Goal: Information Seeking & Learning: Learn about a topic

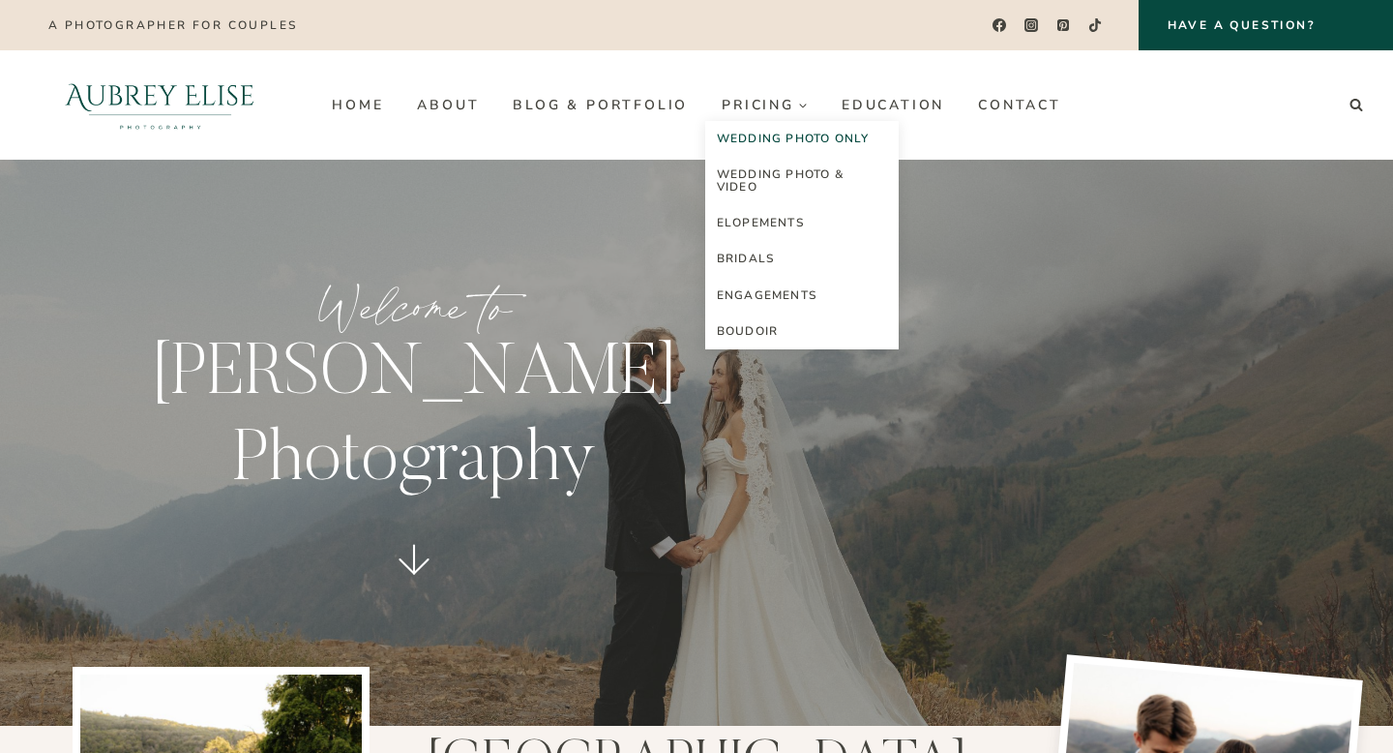
click at [774, 142] on link "Wedding Photo Only" at bounding box center [801, 139] width 193 height 36
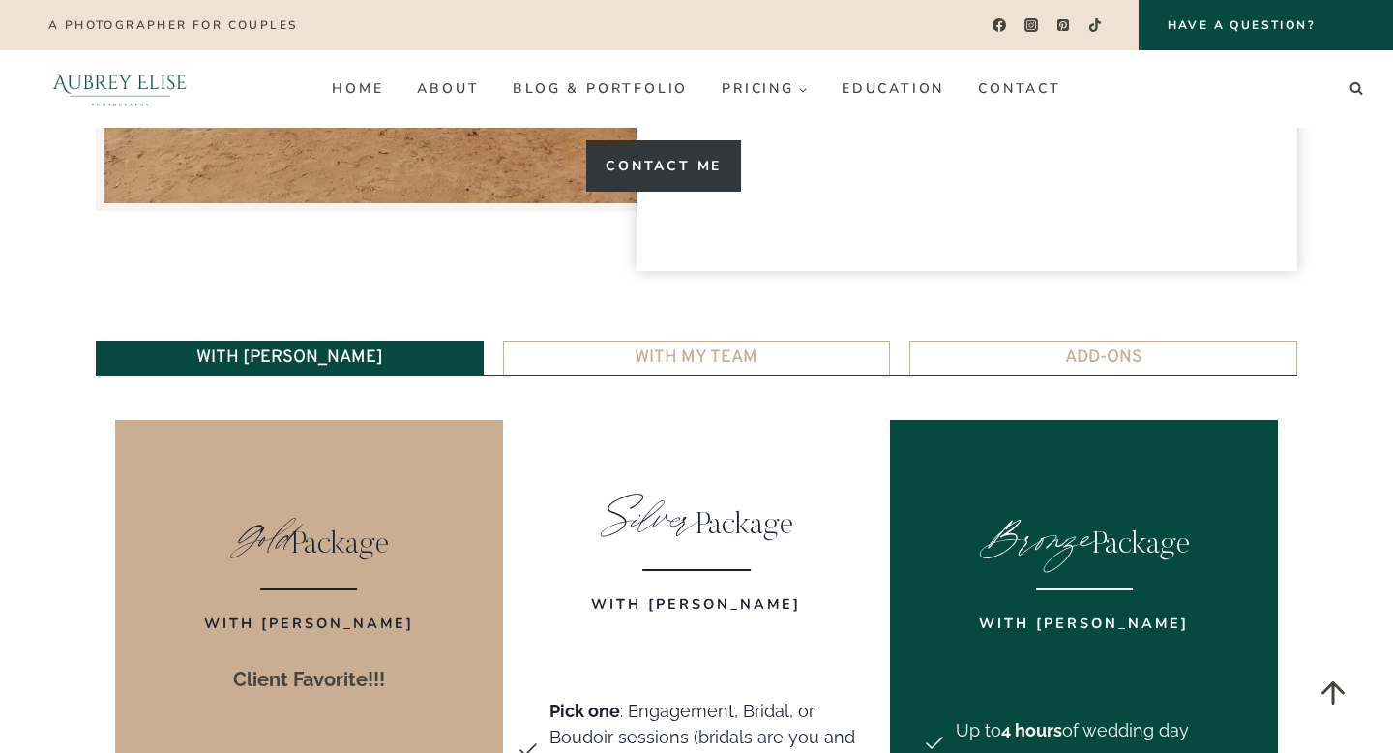
scroll to position [3759, 0]
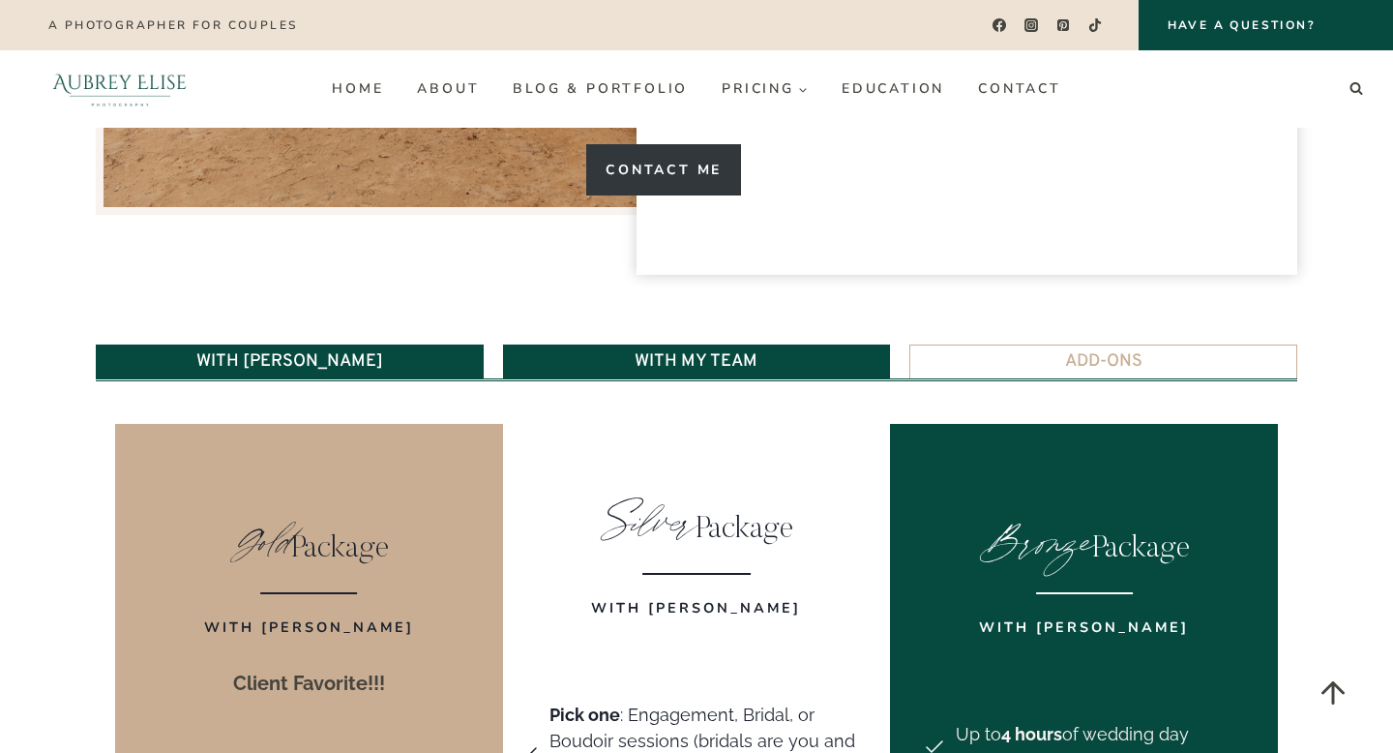
click at [776, 344] on link "With My Team" at bounding box center [697, 361] width 388 height 34
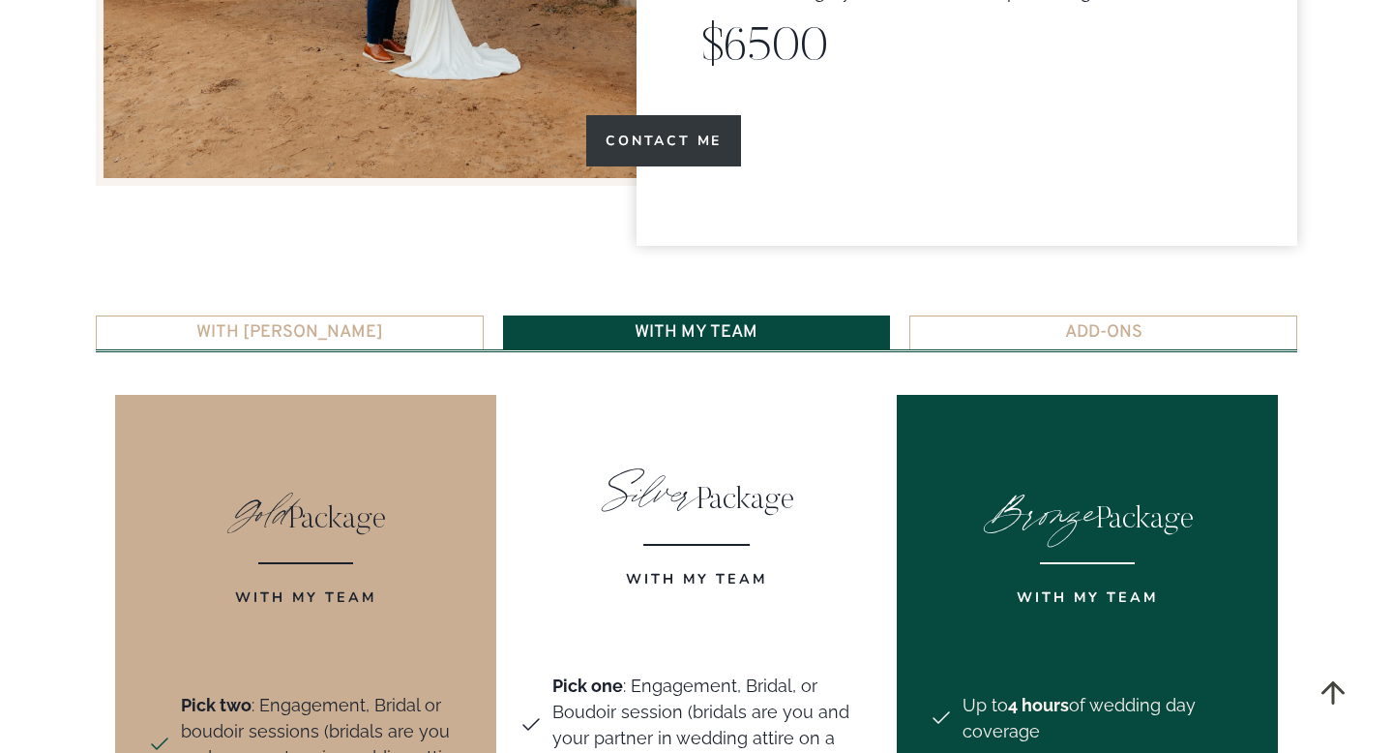
scroll to position [3797, 0]
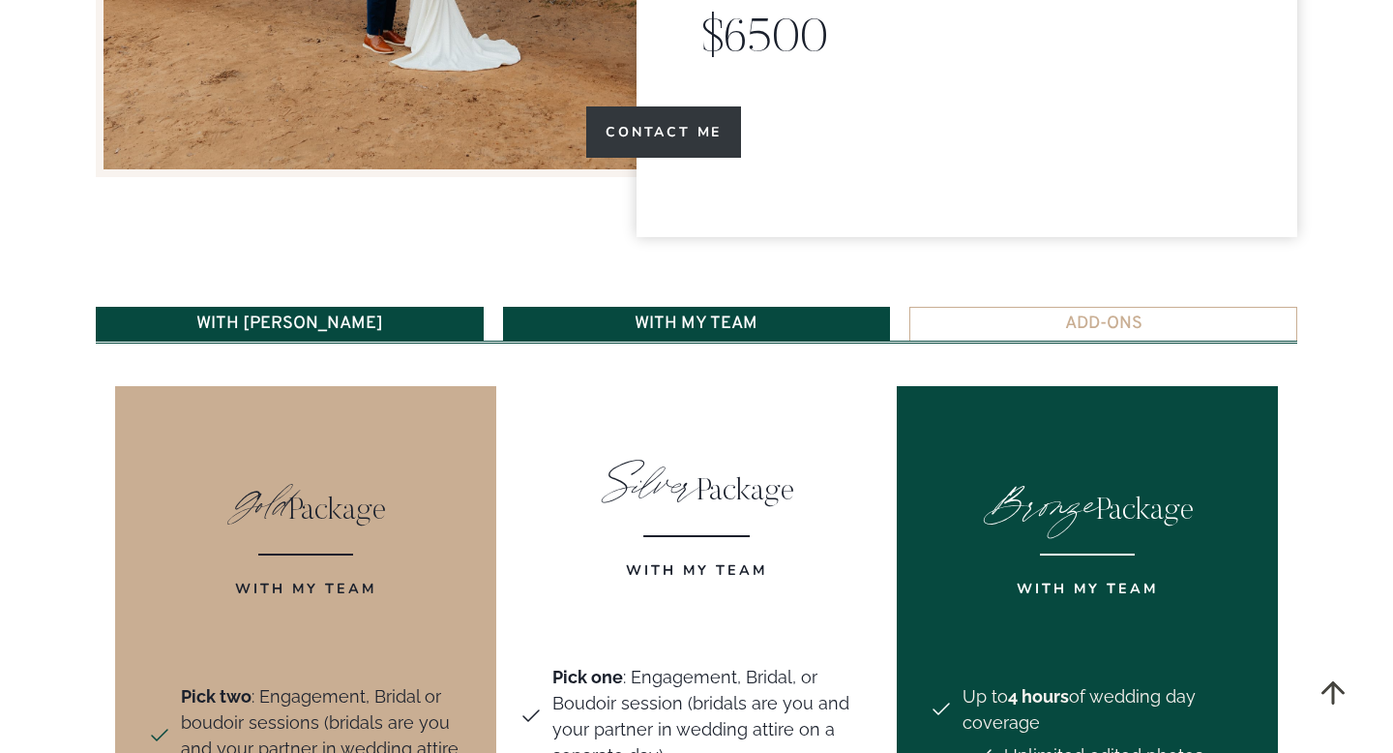
click at [365, 307] on link "With [PERSON_NAME]" at bounding box center [290, 324] width 388 height 34
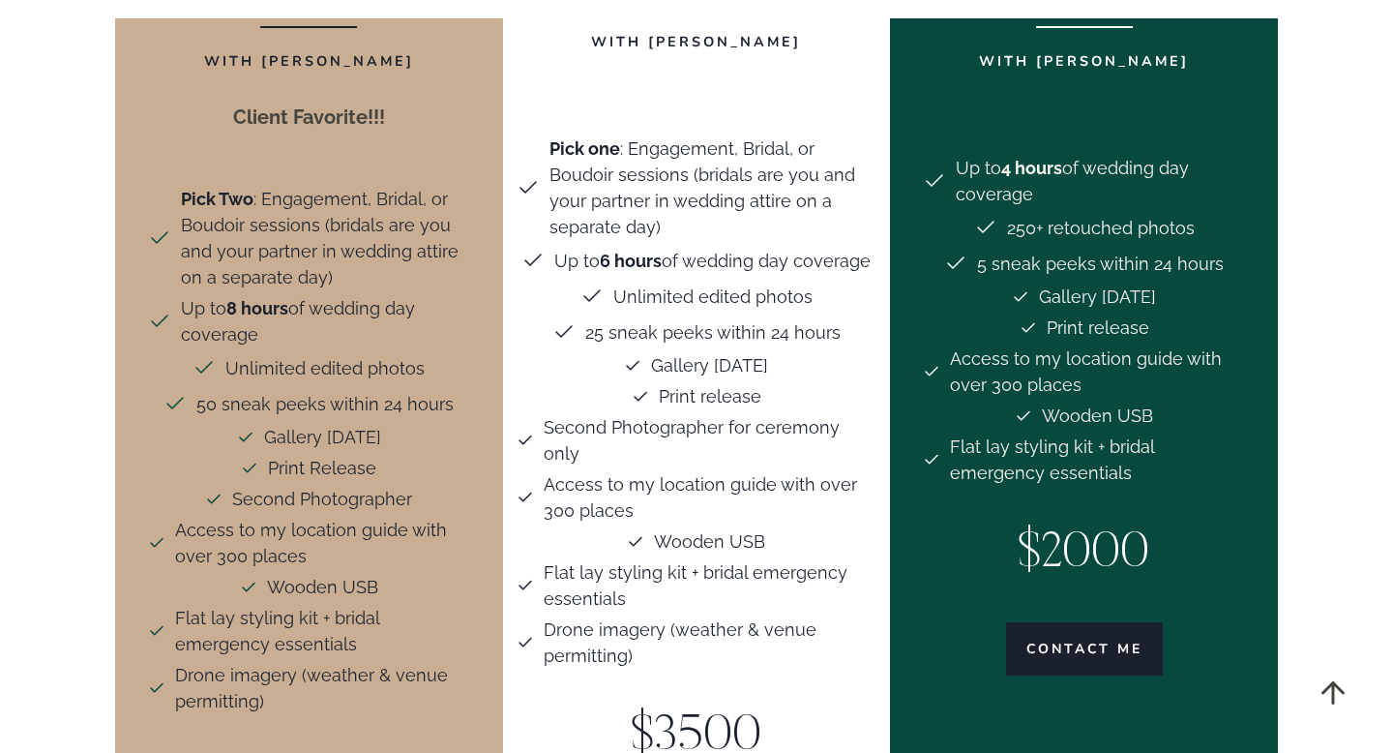
scroll to position [4327, 0]
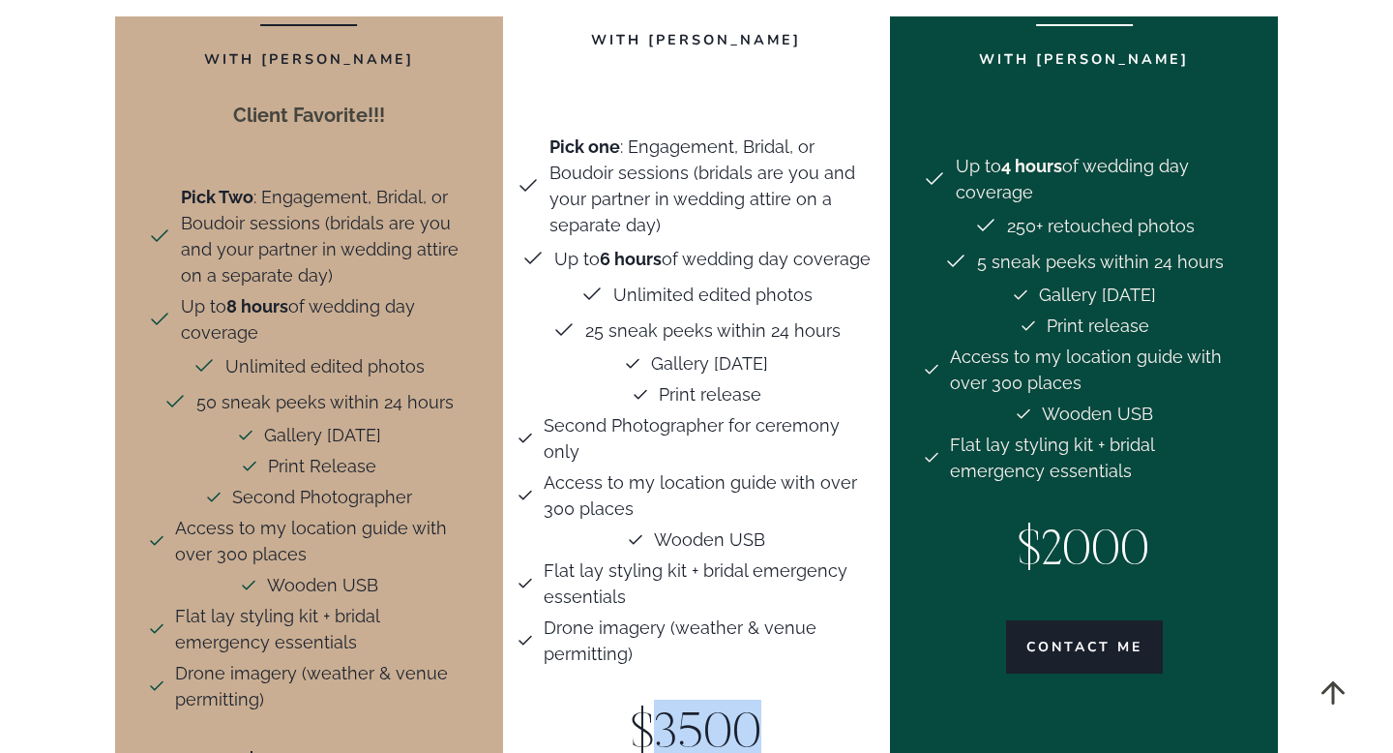
drag, startPoint x: 645, startPoint y: 607, endPoint x: 777, endPoint y: 593, distance: 132.3
click at [776, 699] on p "$3500" at bounding box center [697, 735] width 361 height 73
click at [777, 699] on p "$3500" at bounding box center [697, 735] width 361 height 73
drag, startPoint x: 777, startPoint y: 593, endPoint x: 645, endPoint y: 589, distance: 131.6
click at [645, 699] on p "$3500" at bounding box center [697, 735] width 361 height 73
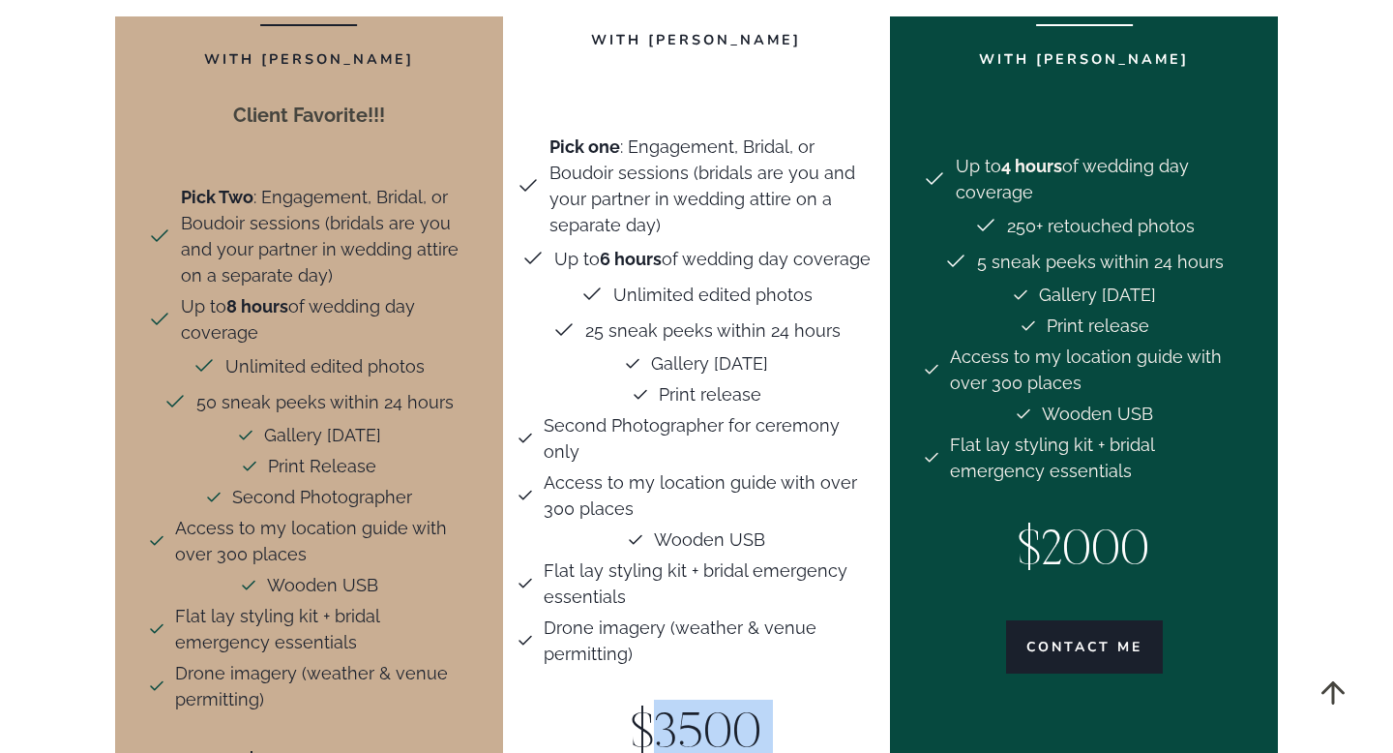
click at [645, 699] on p "$3500" at bounding box center [697, 735] width 361 height 73
drag, startPoint x: 645, startPoint y: 589, endPoint x: 732, endPoint y: 589, distance: 87.1
click at [732, 699] on p "$3500" at bounding box center [697, 735] width 361 height 73
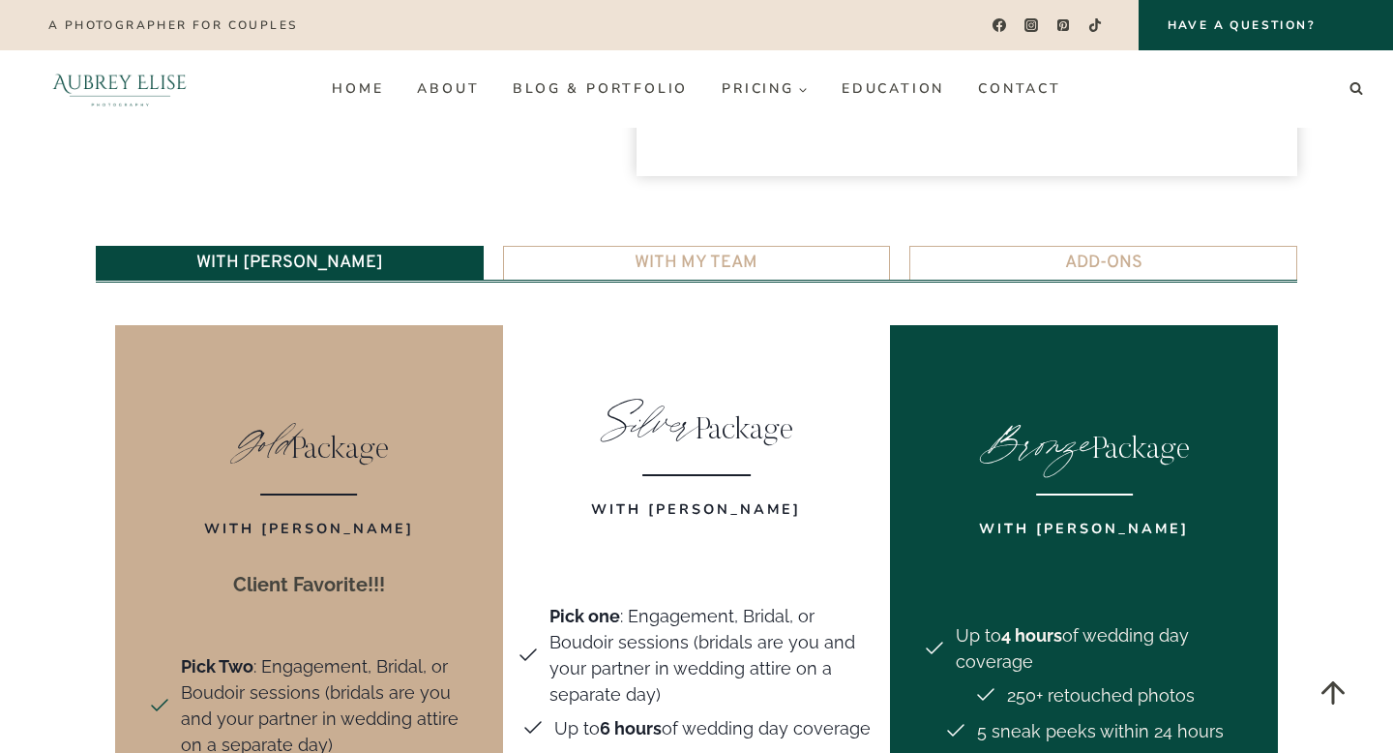
scroll to position [3854, 0]
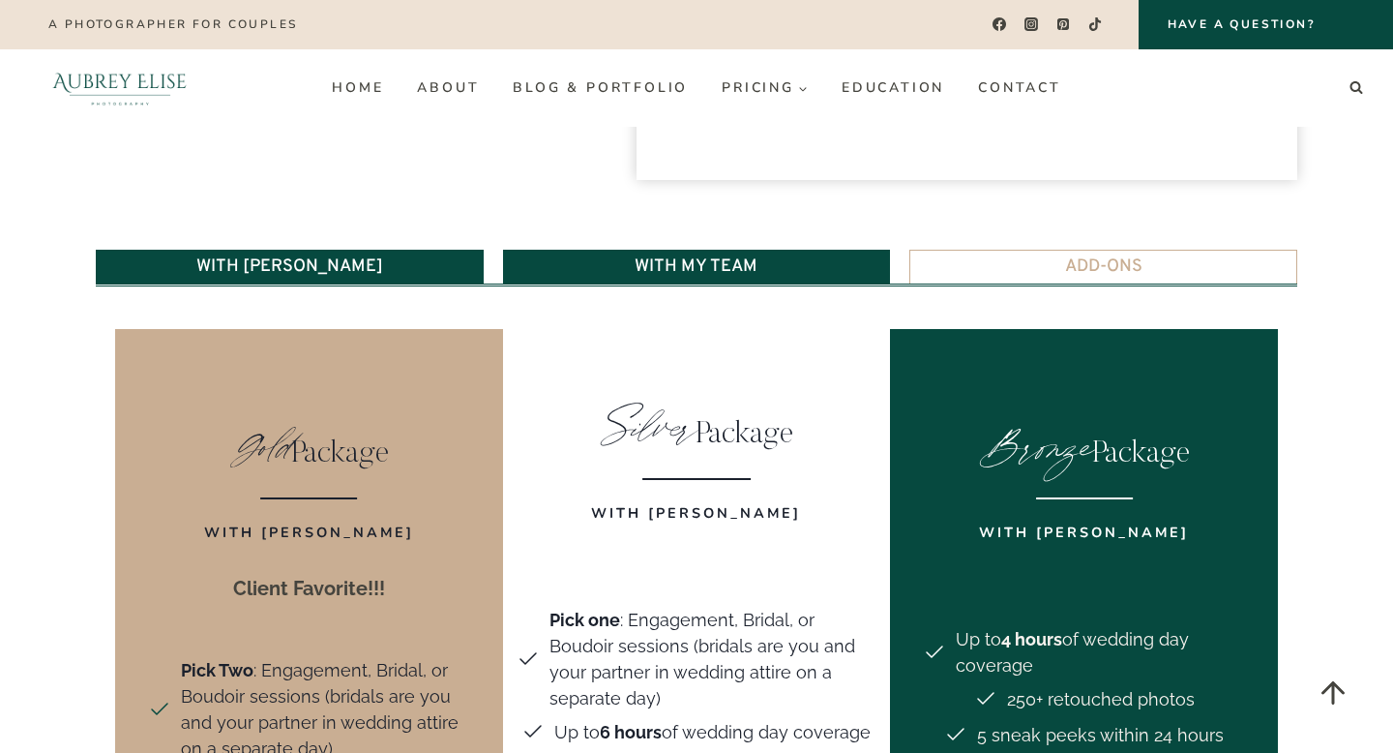
click at [700, 258] on span "With My Team" at bounding box center [696, 266] width 123 height 17
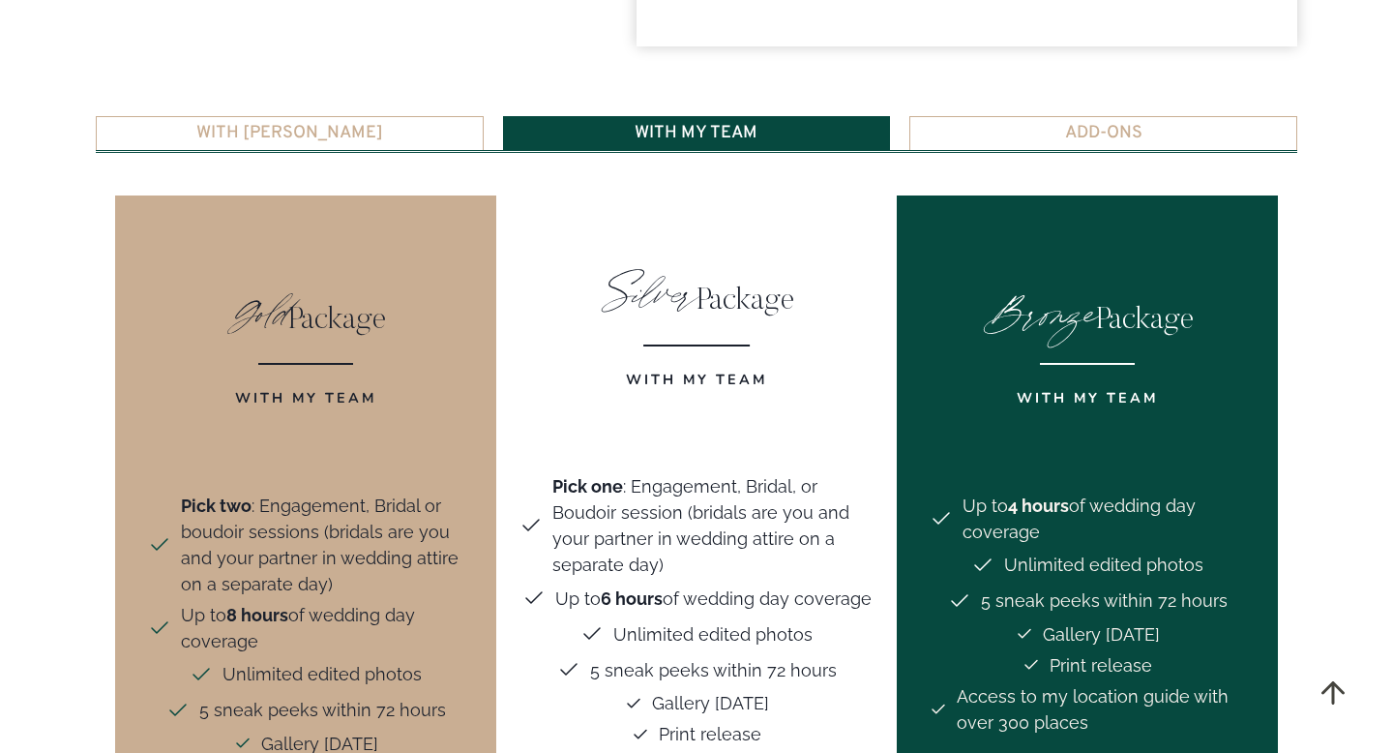
scroll to position [3988, 0]
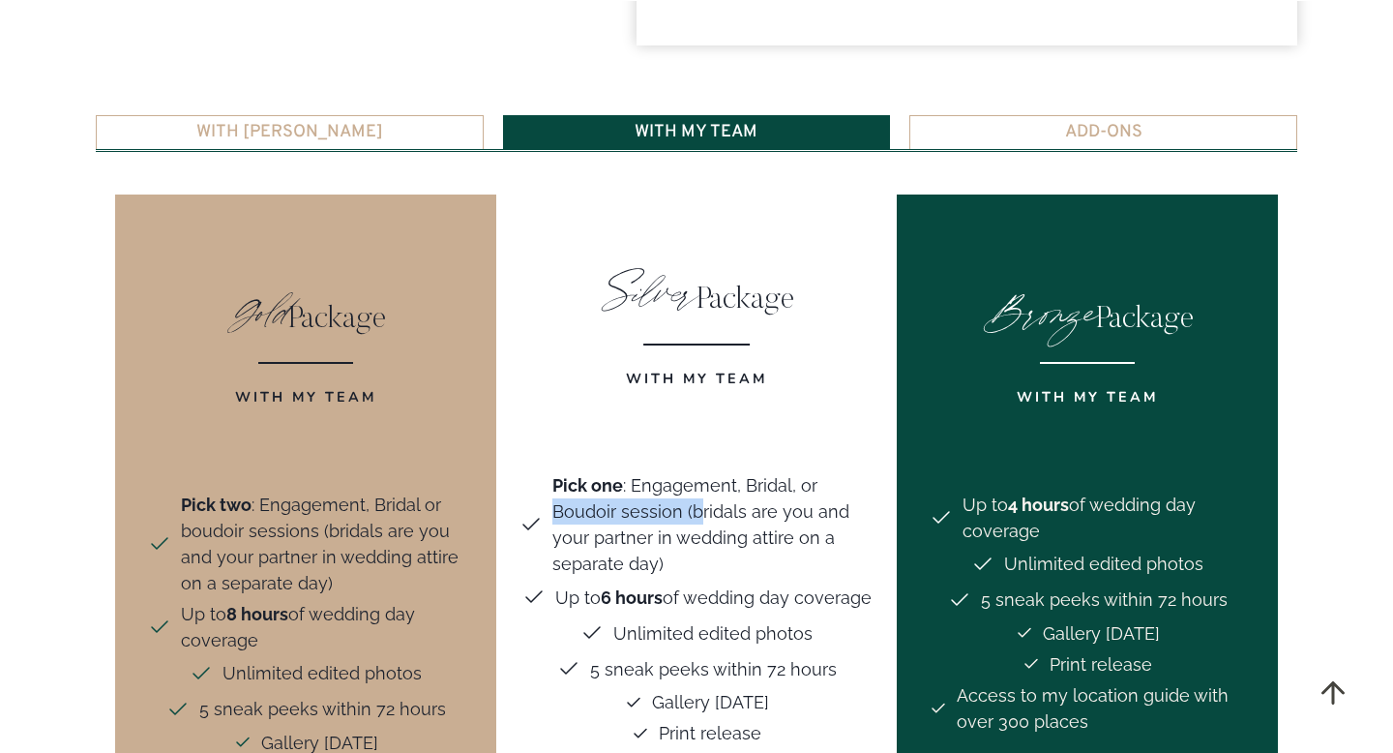
drag, startPoint x: 699, startPoint y: 400, endPoint x: 860, endPoint y: 388, distance: 161.1
click at [860, 472] on span "Pick one : Engagement, Bridal, or Boudoir session (bridals are you and your par…" at bounding box center [712, 524] width 321 height 104
click at [785, 354] on p "With my team" at bounding box center [696, 386] width 354 height 65
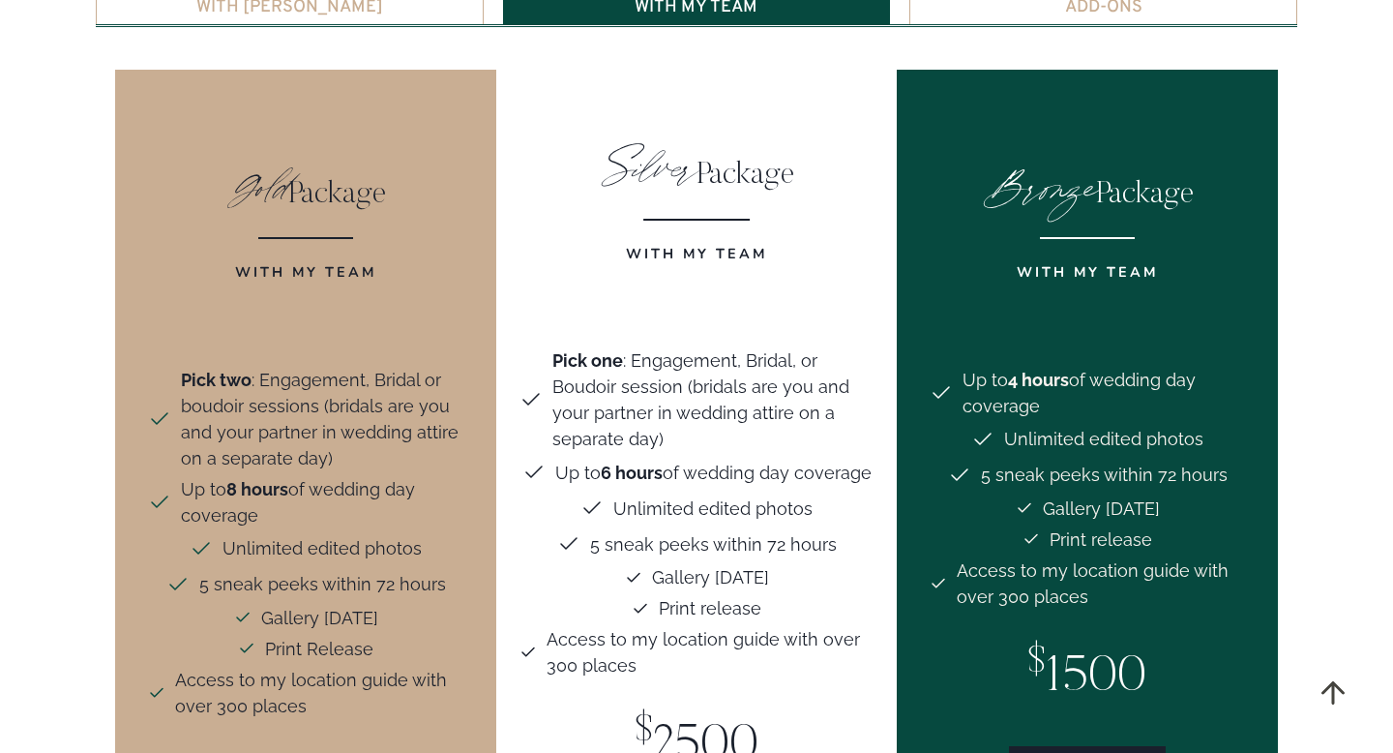
scroll to position [4186, 0]
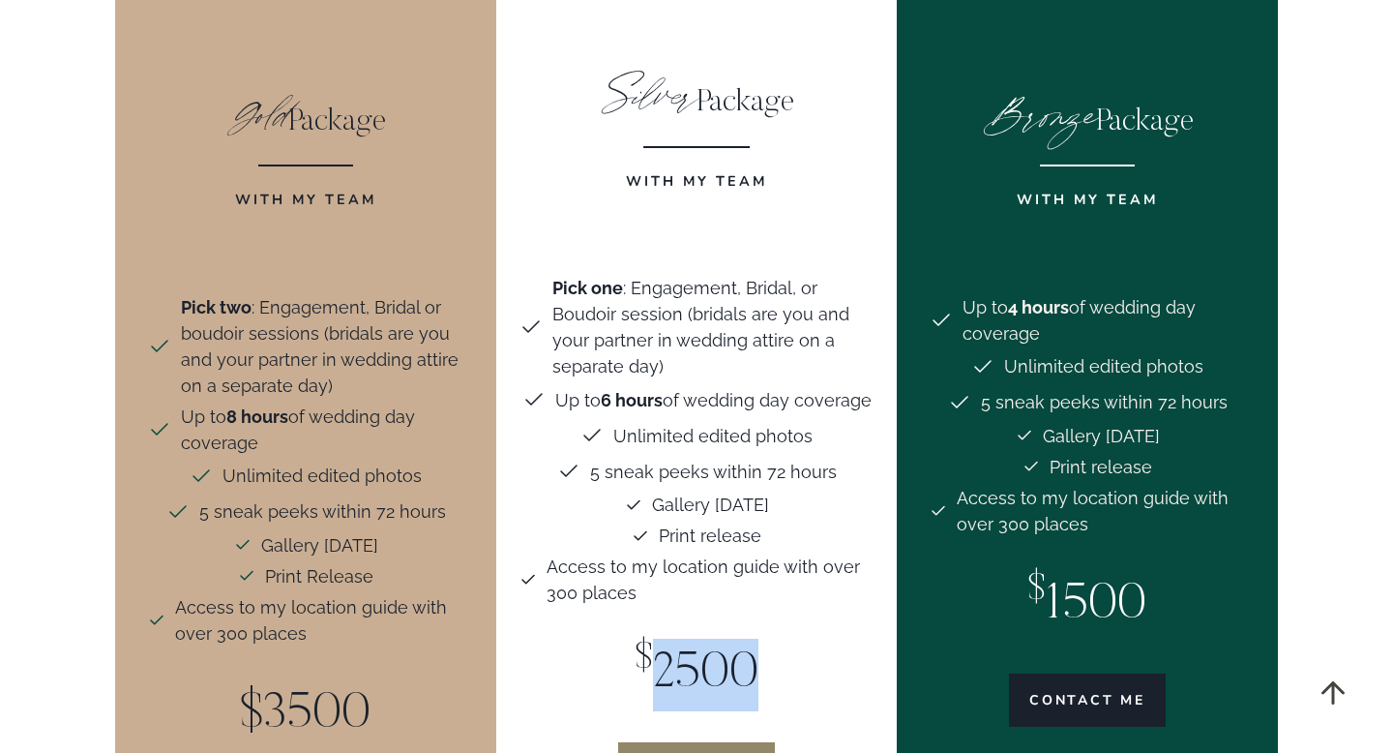
drag, startPoint x: 662, startPoint y: 561, endPoint x: 792, endPoint y: 558, distance: 130.6
click at [792, 638] on p "$ 2500" at bounding box center [696, 674] width 354 height 73
drag, startPoint x: 792, startPoint y: 558, endPoint x: 608, endPoint y: 566, distance: 184.0
click at [608, 638] on p "$ 2500" at bounding box center [696, 674] width 354 height 73
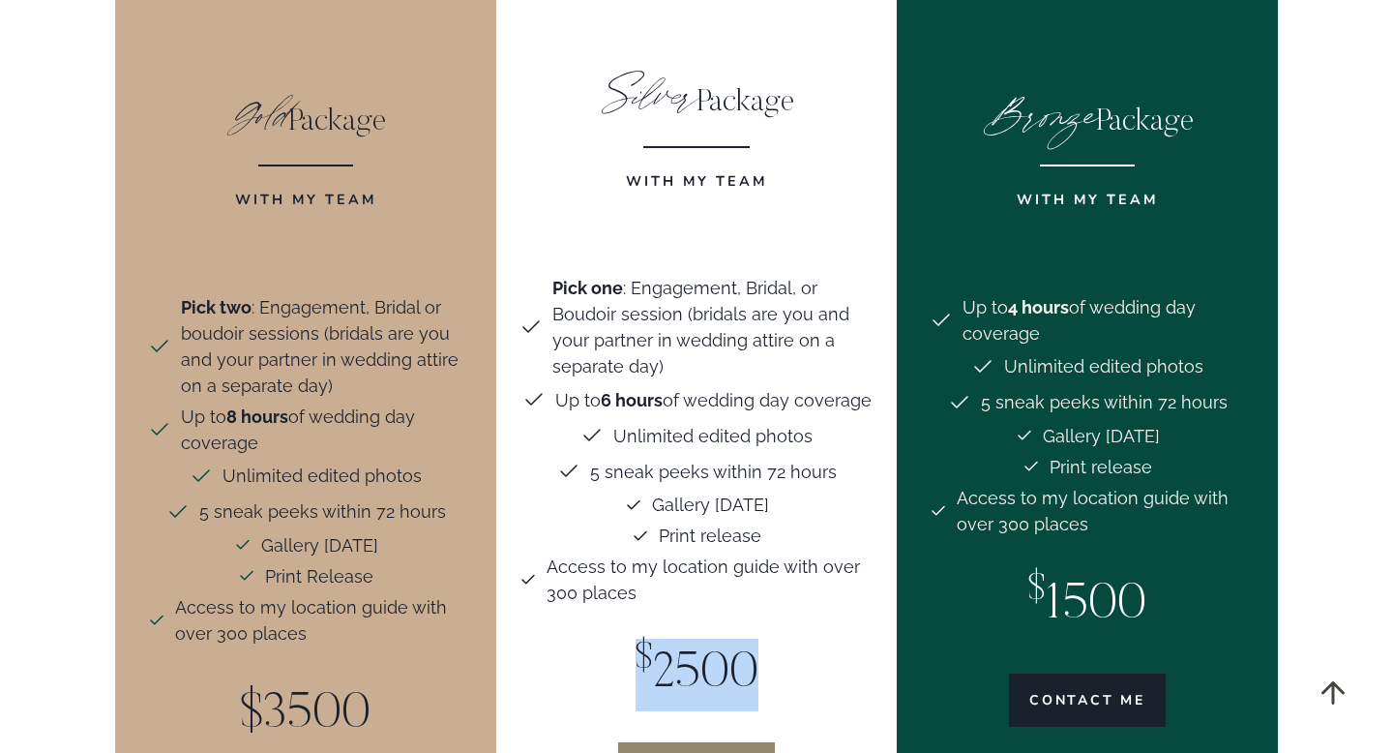
click at [653, 638] on p "$ 2500" at bounding box center [696, 674] width 354 height 73
drag, startPoint x: 653, startPoint y: 560, endPoint x: 709, endPoint y: 558, distance: 56.1
click at [709, 638] on p "$ 2500" at bounding box center [696, 674] width 354 height 73
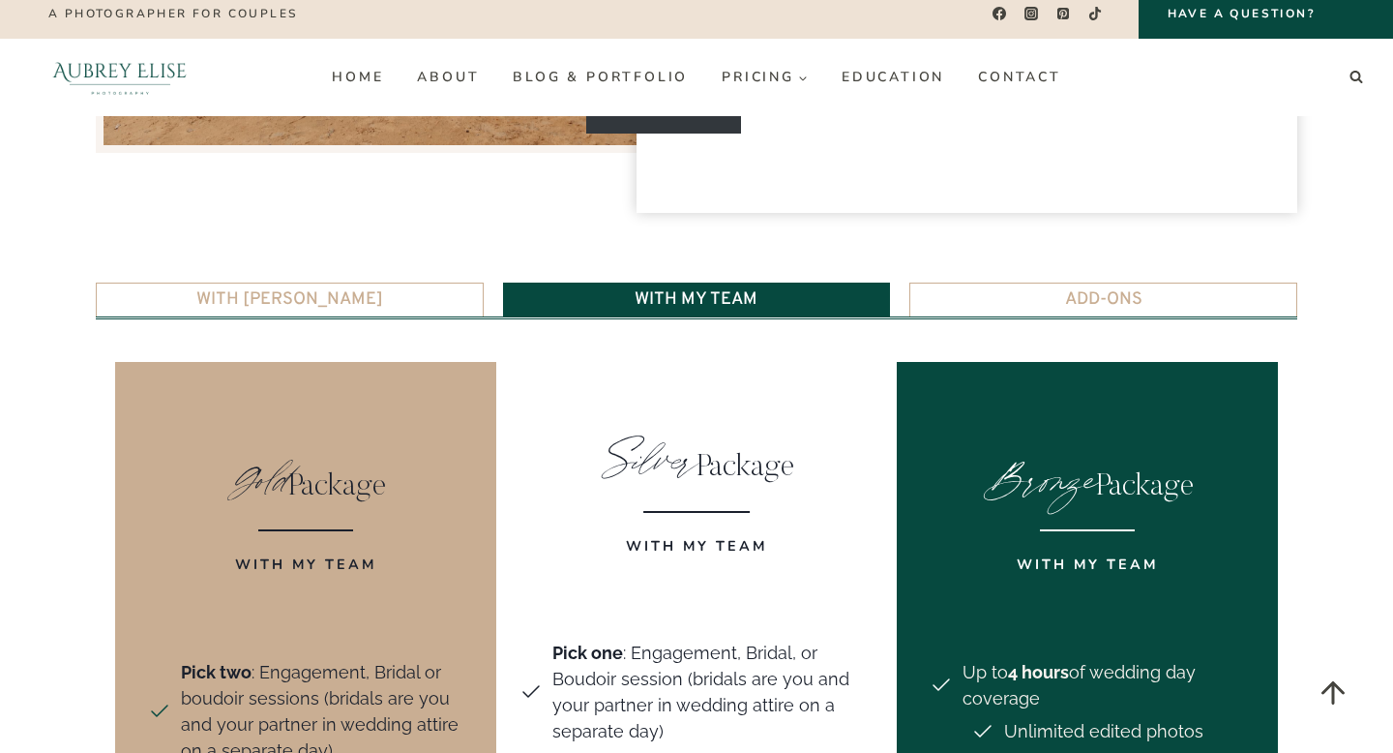
scroll to position [4027, 0]
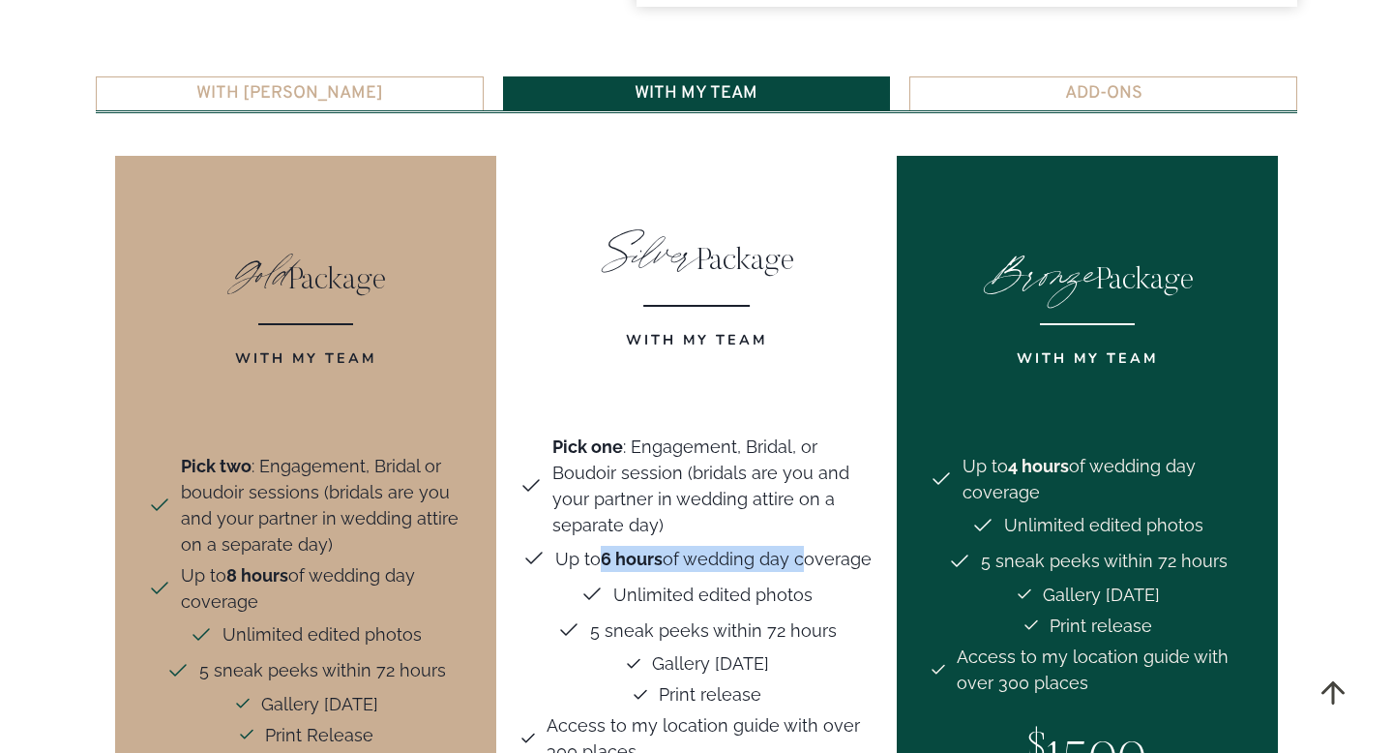
drag, startPoint x: 600, startPoint y: 447, endPoint x: 799, endPoint y: 442, distance: 199.3
click at [799, 546] on span "Up to 6 hours of wedding day coverage" at bounding box center [713, 559] width 316 height 26
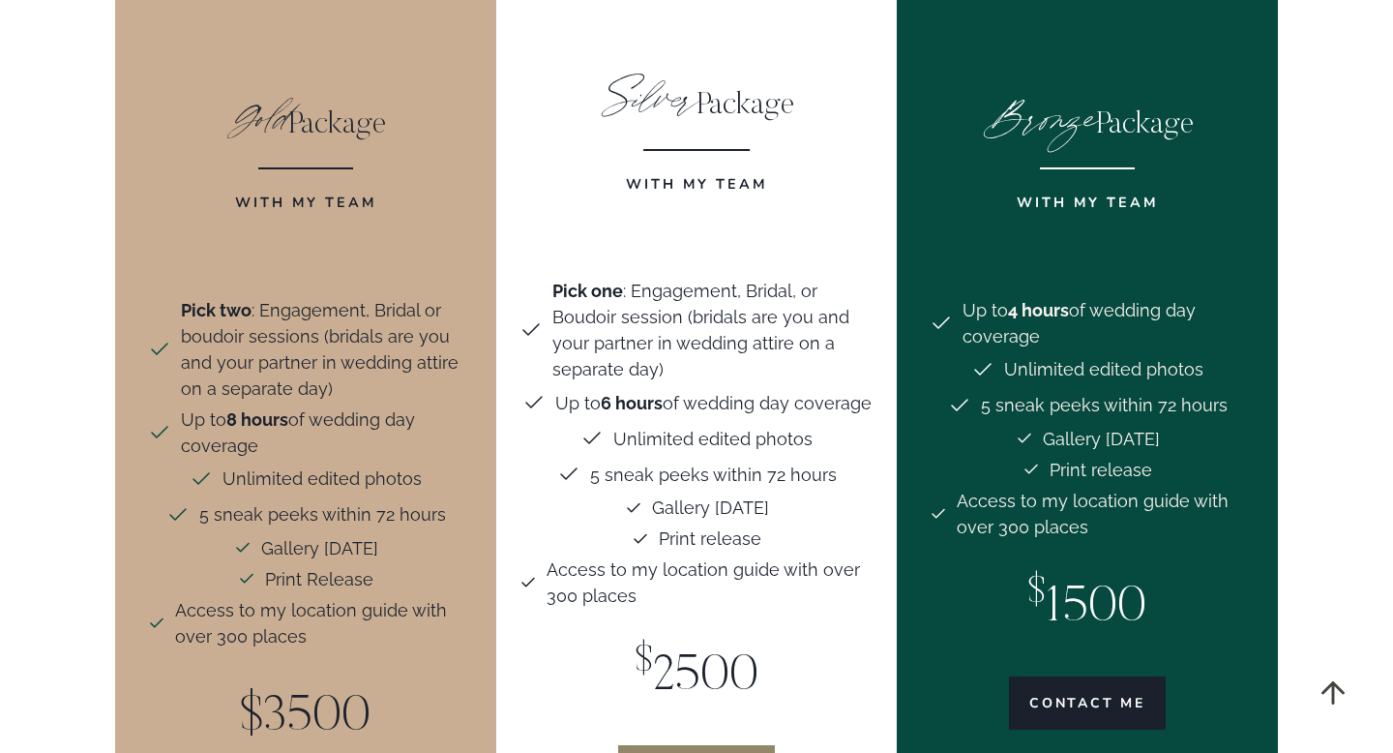
scroll to position [4192, 0]
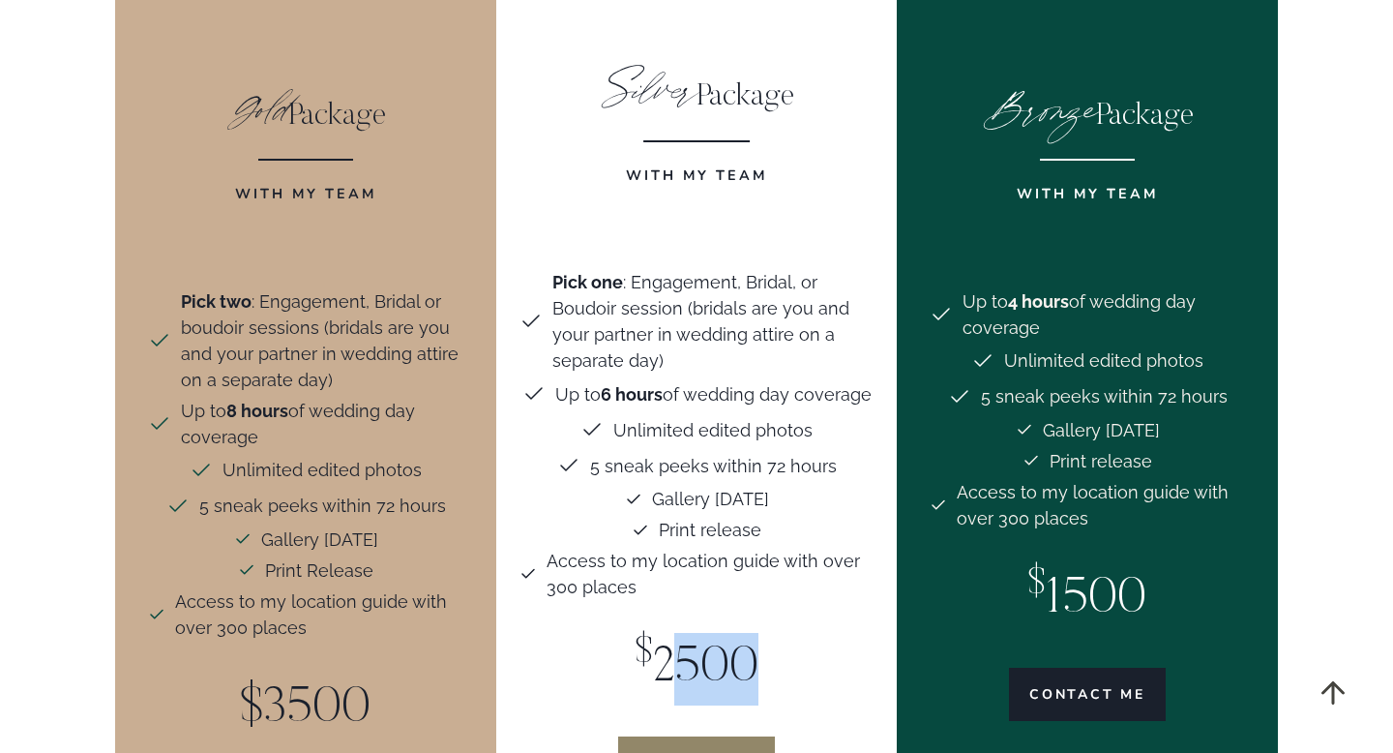
drag, startPoint x: 665, startPoint y: 548, endPoint x: 773, endPoint y: 550, distance: 108.4
click at [773, 633] on p "$ 2500" at bounding box center [696, 669] width 354 height 73
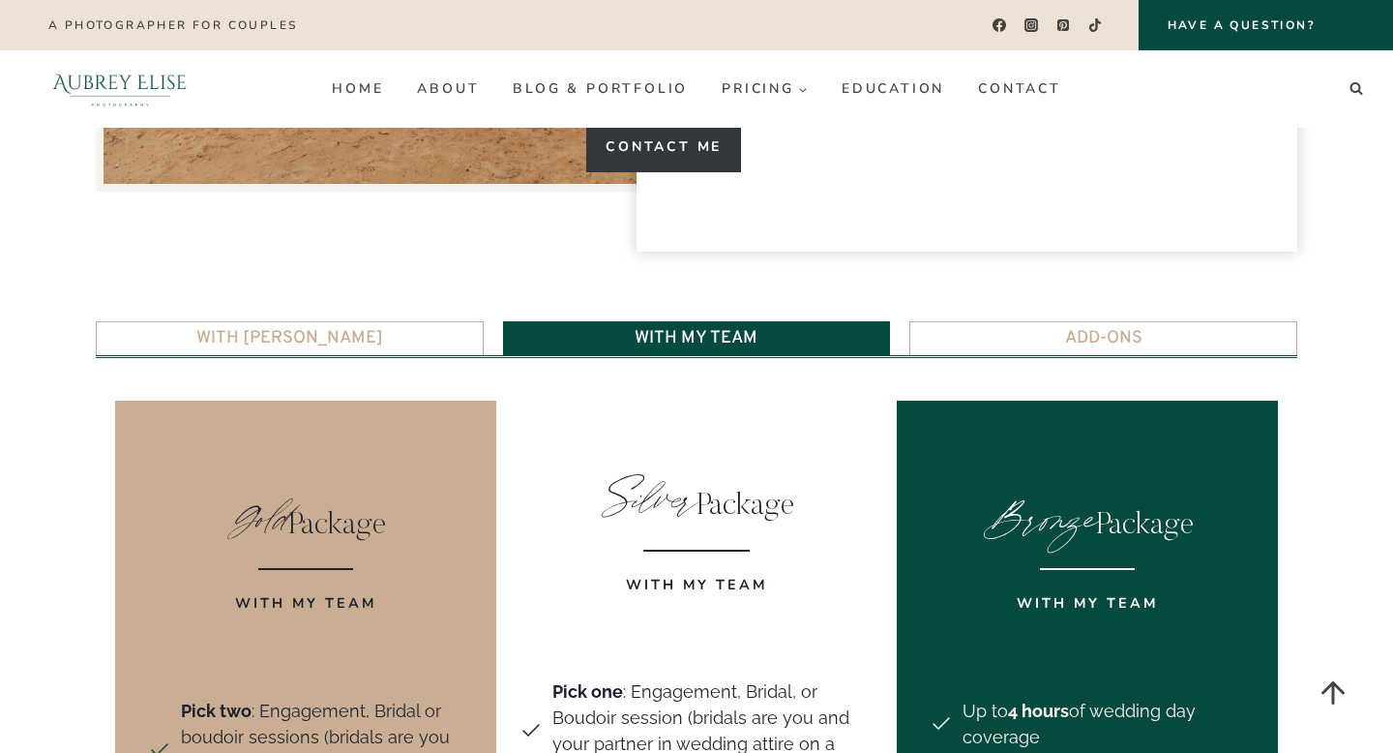
scroll to position [3776, 0]
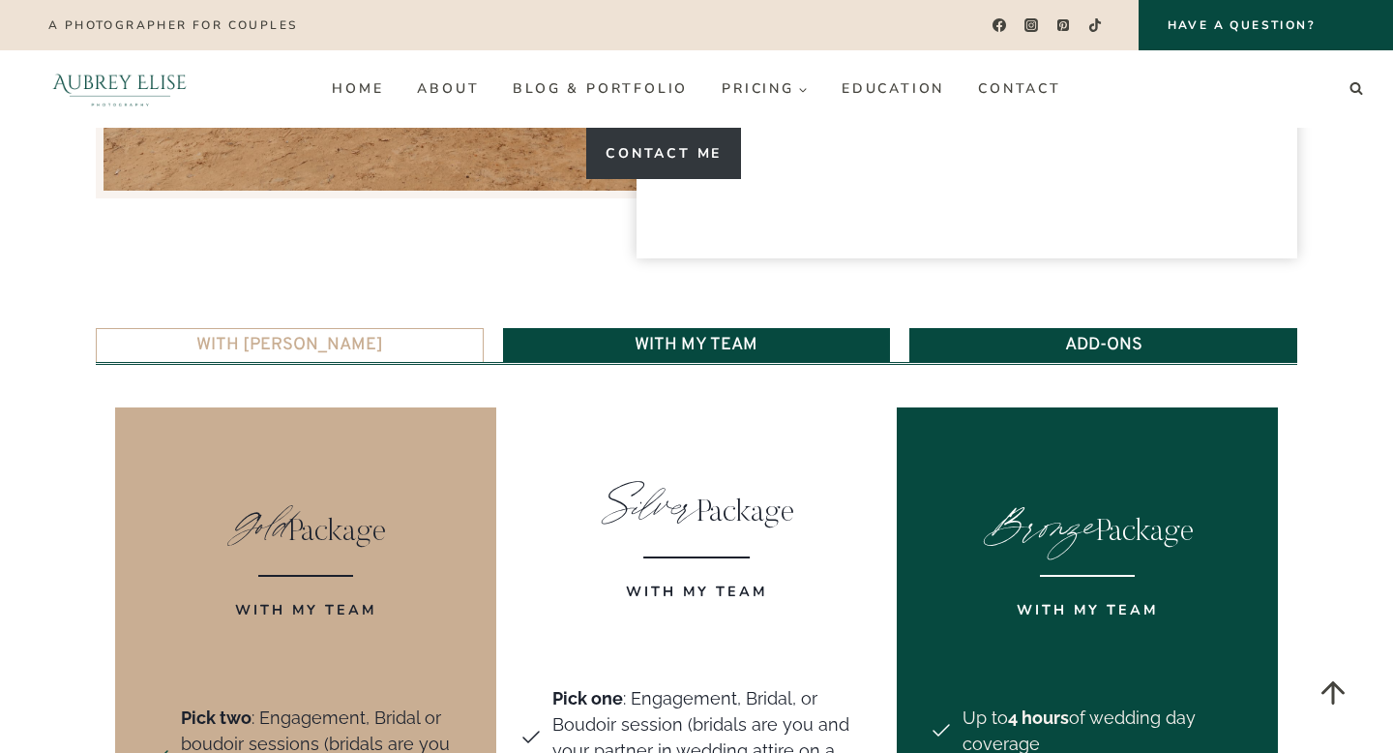
click at [1065, 337] on span "Add-ons" at bounding box center [1103, 345] width 77 height 17
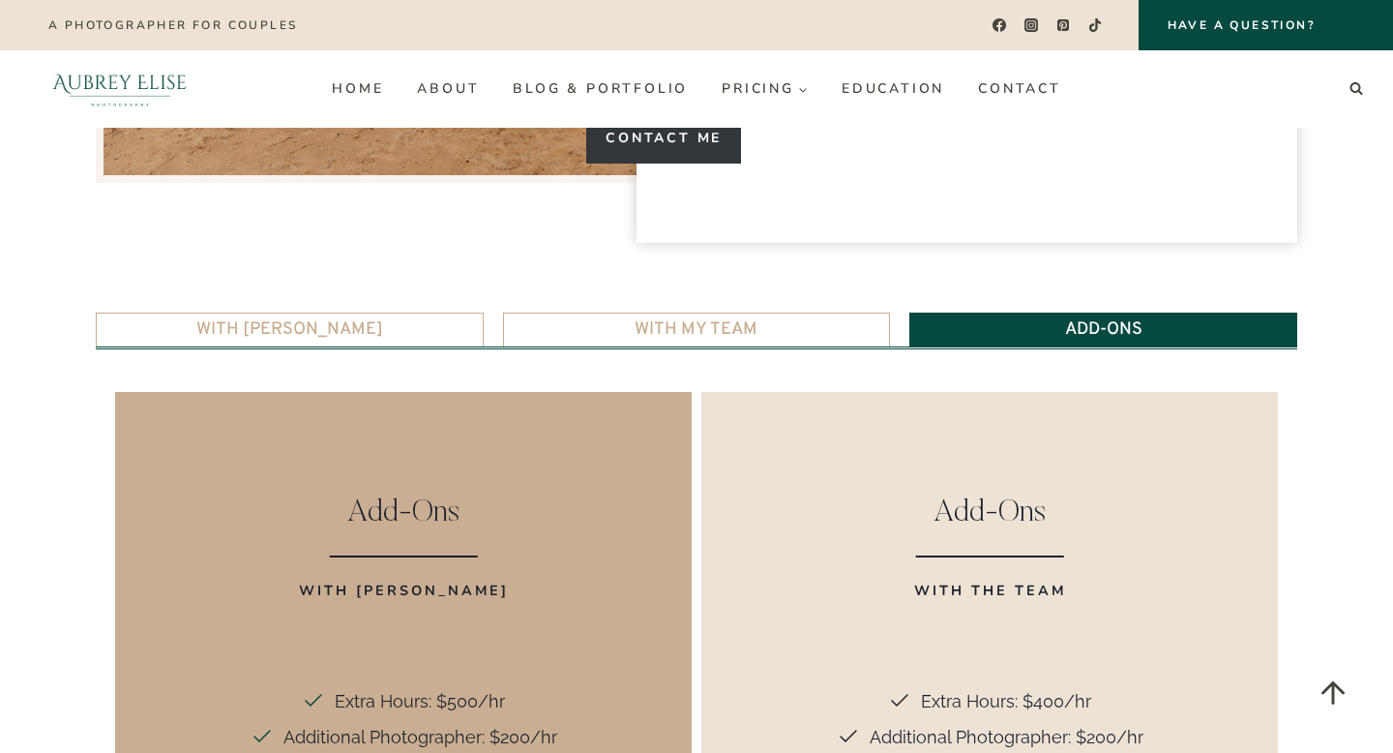
scroll to position [3754, 0]
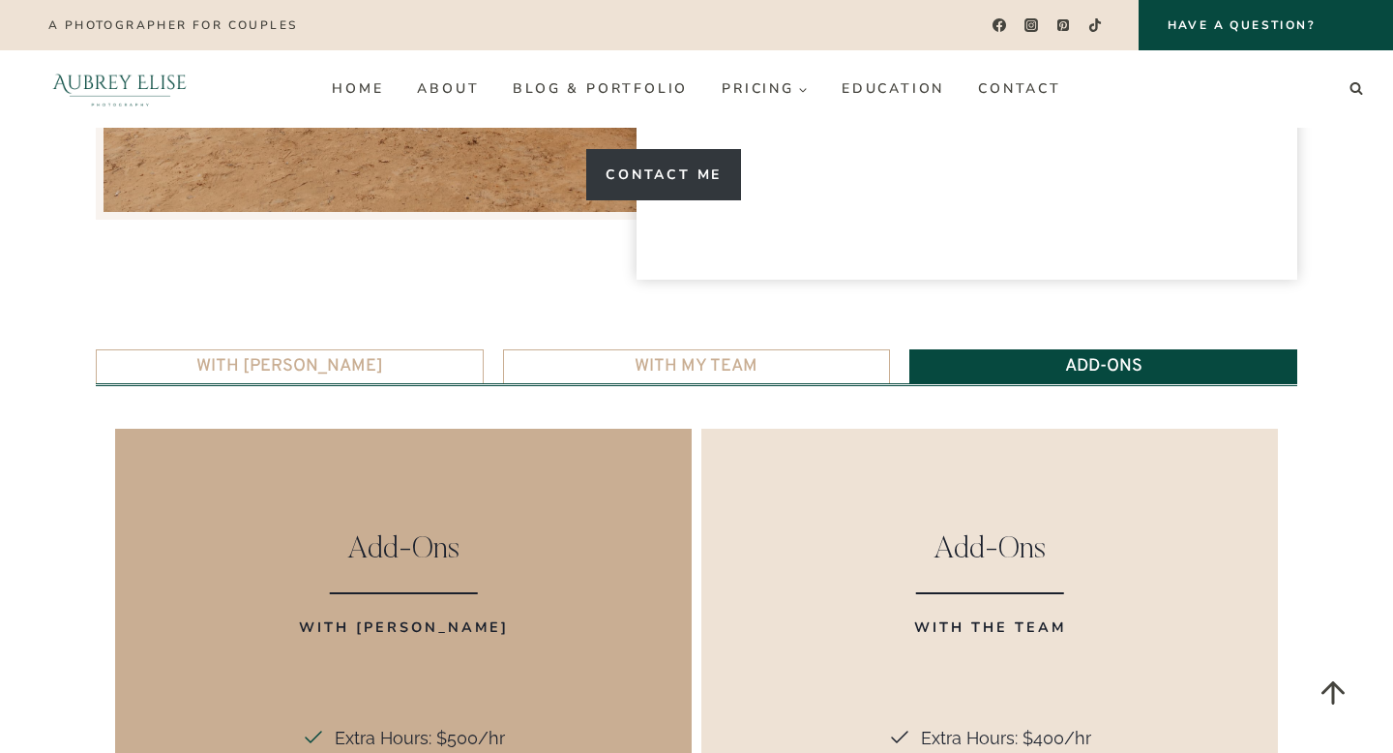
click at [638, 383] on div "Add-Ons With [PERSON_NAME] Extra Hours: $500/hr Additional Photographer: $200/h…" at bounding box center [696, 747] width 1201 height 729
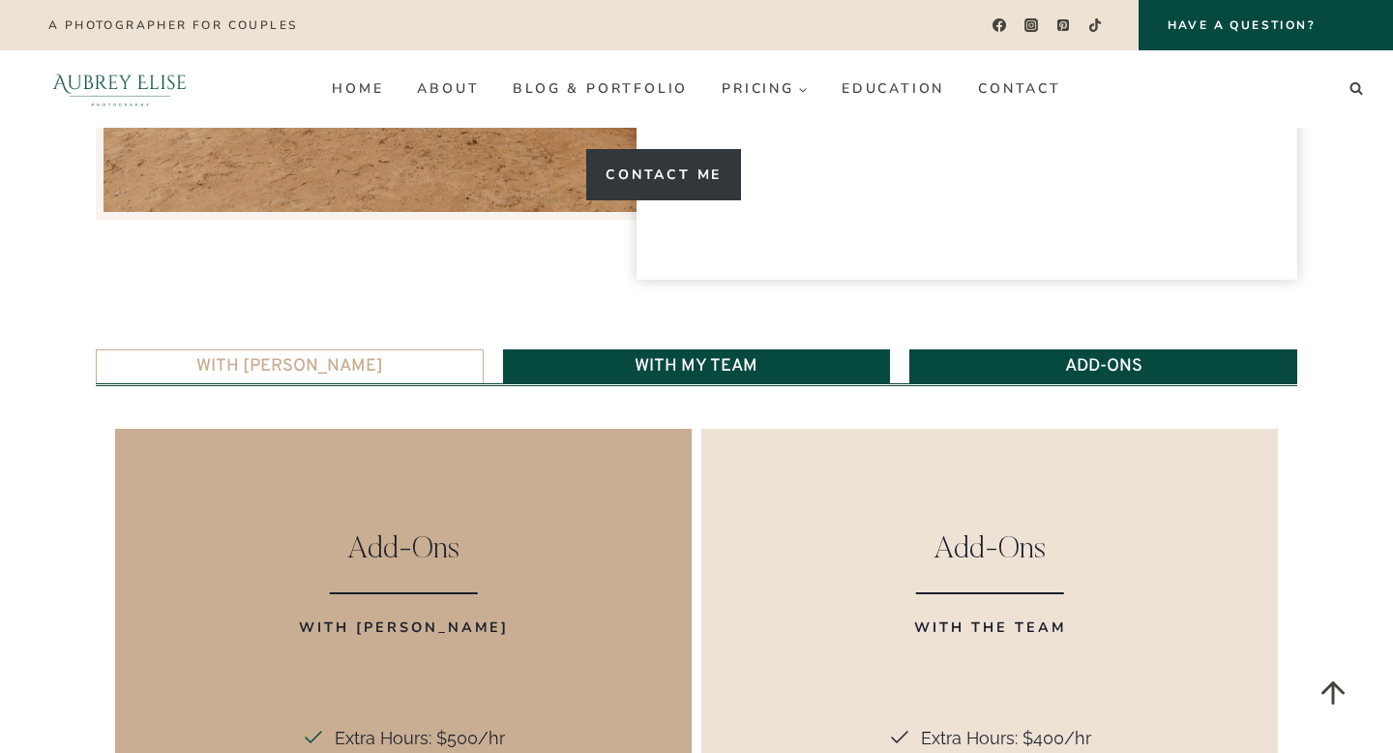
click at [651, 358] on span "With My Team" at bounding box center [696, 366] width 123 height 17
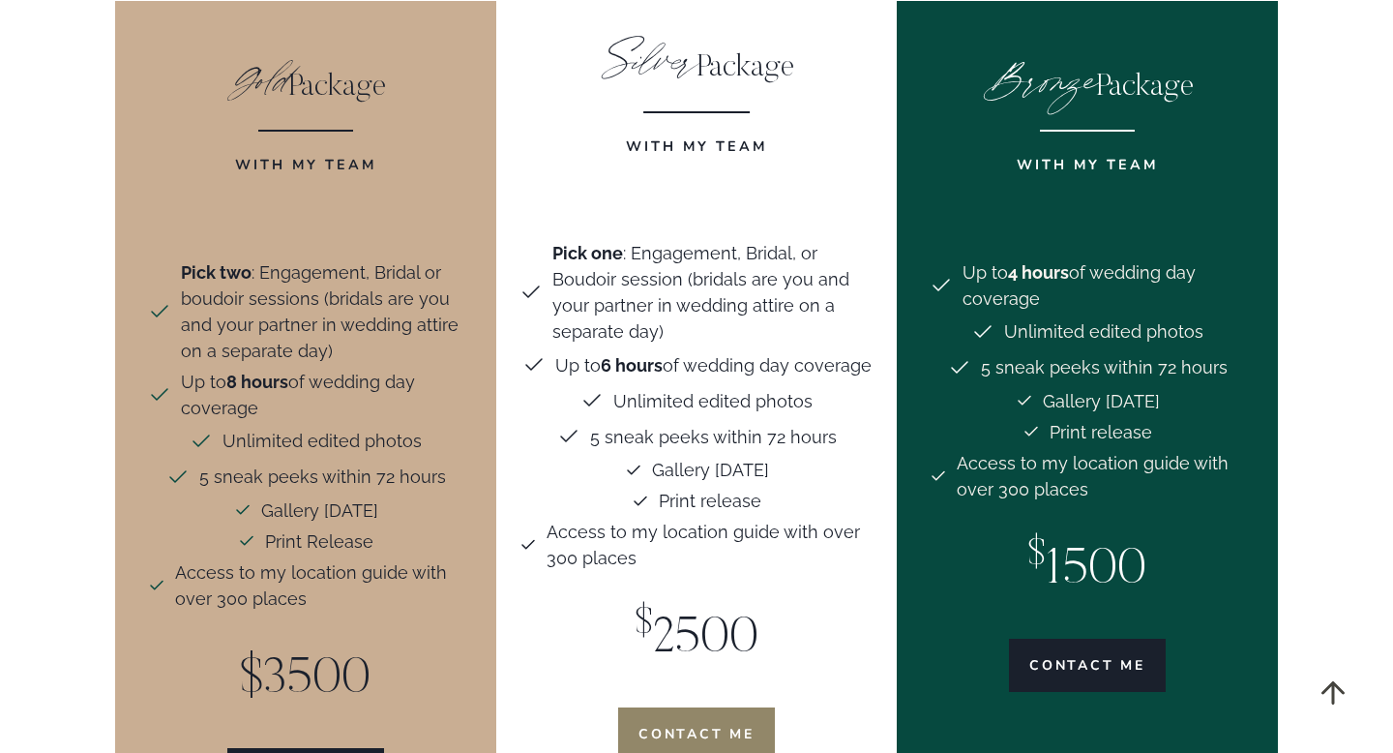
scroll to position [4220, 0]
